Goal: Connect with others: Connect with others

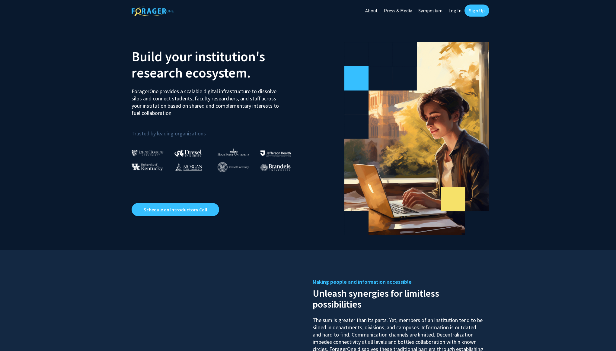
click at [450, 11] on link "Log In" at bounding box center [454, 10] width 19 height 21
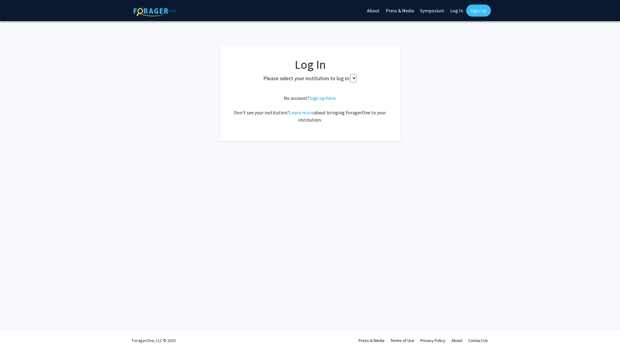
select select
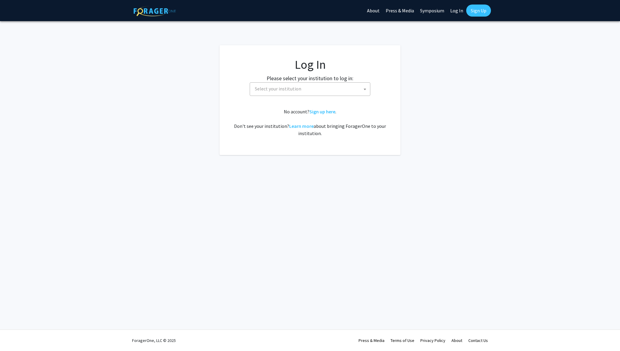
click at [316, 92] on span "Select your institution" at bounding box center [311, 89] width 118 height 12
type input "[GEOGRAPHIC_DATA][US_STATE]"
select select "33"
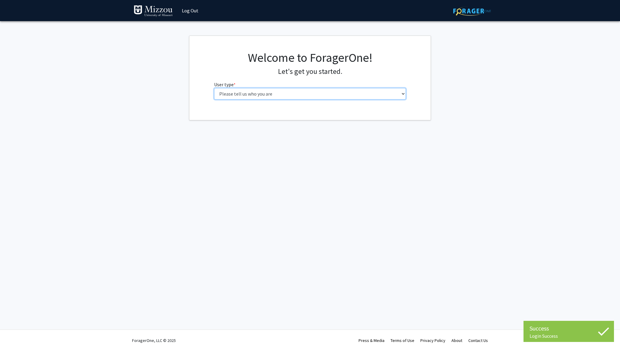
click at [290, 93] on select "Please tell us who you are Undergraduate Student Master's Student Doctoral Cand…" at bounding box center [310, 93] width 192 height 11
select select "1: undergrad"
click at [214, 88] on select "Please tell us who you are Undergraduate Student Master's Student Doctoral Cand…" at bounding box center [310, 93] width 192 height 11
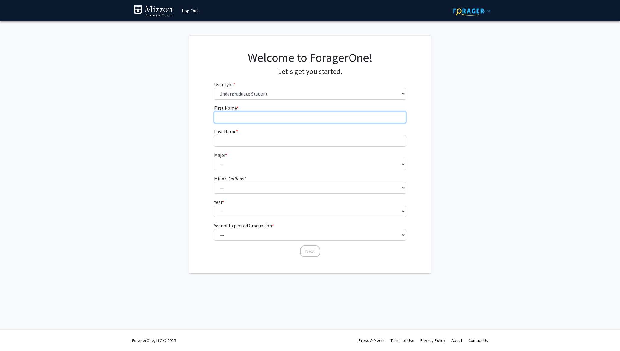
click at [226, 115] on input "First Name * required" at bounding box center [310, 117] width 192 height 11
type input "Caleb"
click at [228, 138] on input "Last Name * required" at bounding box center [310, 140] width 192 height 11
type input "Hays"
click at [227, 159] on select "--- Agribusiness Management Agricultural Education Agricultural Education: Comm…" at bounding box center [310, 164] width 192 height 11
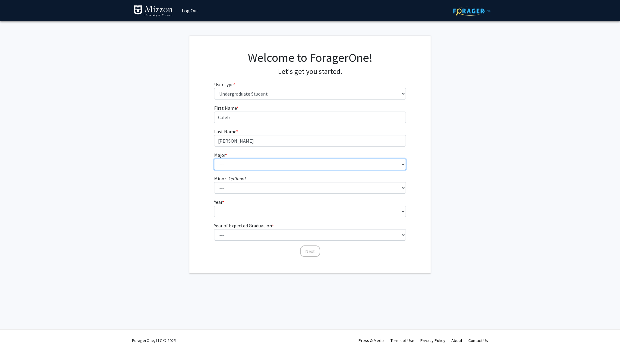
select select "134: 2627"
click at [214, 159] on select "--- Agribusiness Management Agricultural Education Agricultural Education: Comm…" at bounding box center [310, 164] width 192 height 11
click at [252, 182] on select "--- Accountancy Aerospace Engineering Aerospace Studies Agribusiness Management…" at bounding box center [310, 187] width 192 height 11
select select "70: 2026"
click at [214, 182] on select "--- Accountancy Aerospace Engineering Aerospace Studies Agribusiness Management…" at bounding box center [310, 187] width 192 height 11
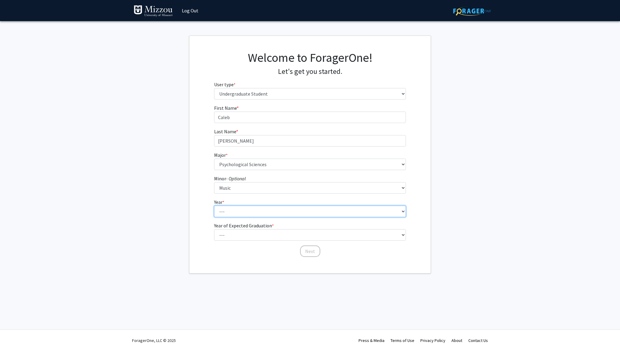
click at [233, 206] on select "--- First-year Sophomore Junior Senior Postbaccalaureate Certificate" at bounding box center [310, 211] width 192 height 11
select select "3: junior"
click at [214, 206] on select "--- First-year Sophomore Junior Senior Postbaccalaureate Certificate" at bounding box center [310, 211] width 192 height 11
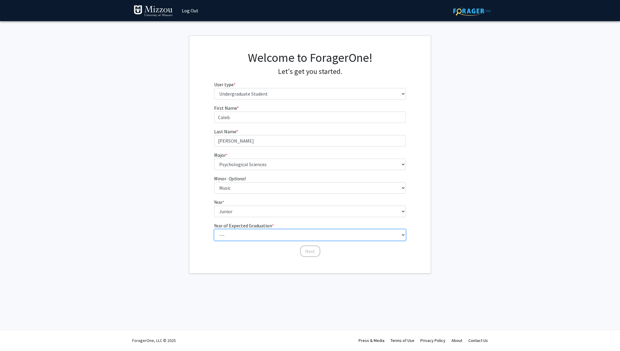
click at [230, 229] on select "--- 2025 2026 2027 2028 2029 2030 2031 2032 2033 2034" at bounding box center [310, 234] width 192 height 11
select select "2: 2026"
click at [214, 229] on select "--- 2025 2026 2027 2028 2029 2030 2031 2032 2033 2034" at bounding box center [310, 234] width 192 height 11
click at [227, 246] on div "Welcome to ForagerOne! Let's get you started. User type * required Please tell …" at bounding box center [309, 154] width 241 height 237
click at [306, 246] on button "Next" at bounding box center [310, 251] width 20 height 11
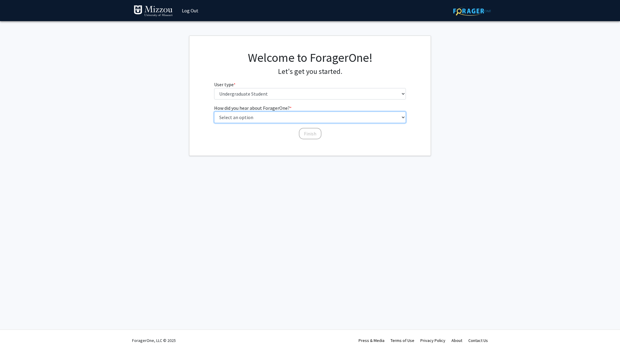
click at [259, 112] on select "Select an option Peer/student recommendation Faculty/staff recommendation Unive…" at bounding box center [310, 117] width 192 height 11
select select "2: faculty_recommendation"
click at [214, 112] on select "Select an option Peer/student recommendation Faculty/staff recommendation Unive…" at bounding box center [310, 117] width 192 height 11
click at [210, 117] on div "How did you hear about ForagerOne? * required Select an option Peer/student rec…" at bounding box center [310, 122] width 201 height 36
click at [306, 128] on button "Finish" at bounding box center [310, 133] width 23 height 11
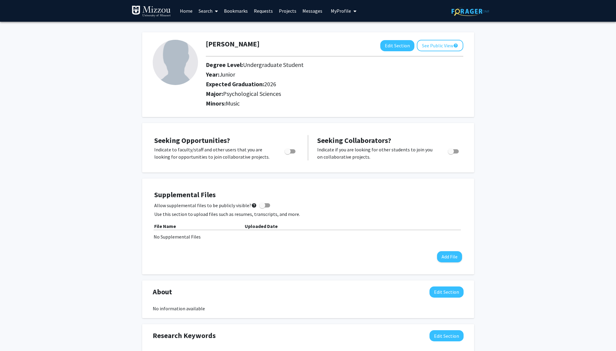
click at [207, 15] on link "Search" at bounding box center [207, 10] width 25 height 21
click at [210, 27] on span "Faculty/Staff" at bounding box center [217, 28] width 44 height 12
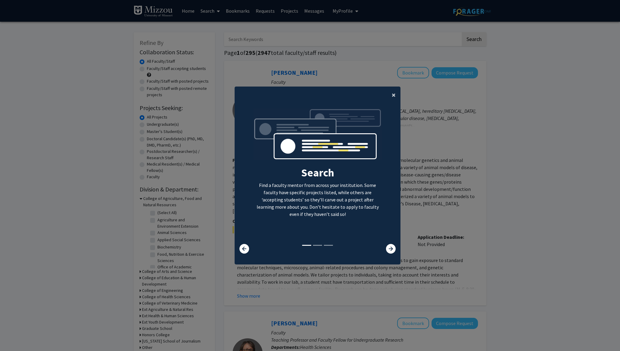
click at [394, 94] on button "×" at bounding box center [394, 95] width 14 height 17
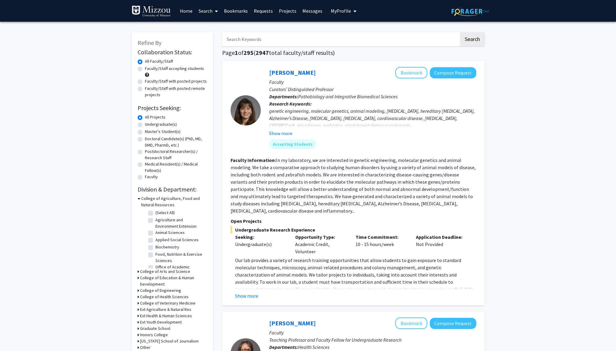
click at [255, 43] on input "Search Keywords" at bounding box center [340, 39] width 237 height 14
type input "Erris-Kalton"
click at [460, 32] on button "Search" at bounding box center [472, 39] width 25 height 14
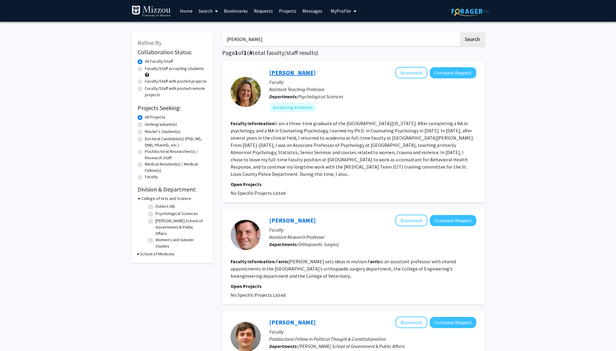
click at [296, 70] on link "Carrie Ellis-Kalton" at bounding box center [292, 73] width 46 height 8
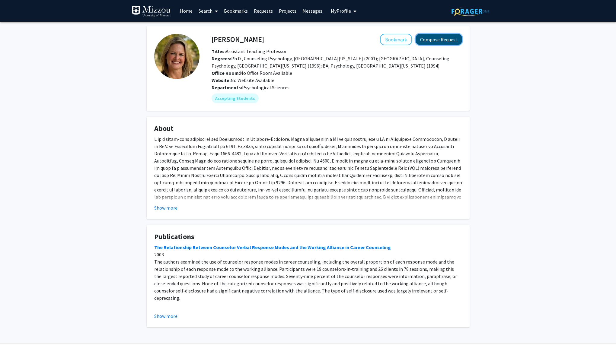
click at [431, 39] on button "Compose Request" at bounding box center [438, 39] width 46 height 11
